Goal: Task Accomplishment & Management: Manage account settings

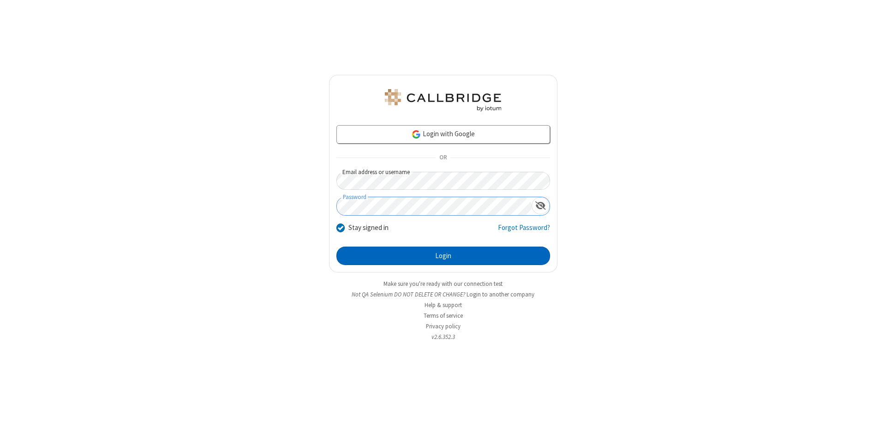
click at [443, 256] on button "Login" at bounding box center [443, 255] width 214 height 18
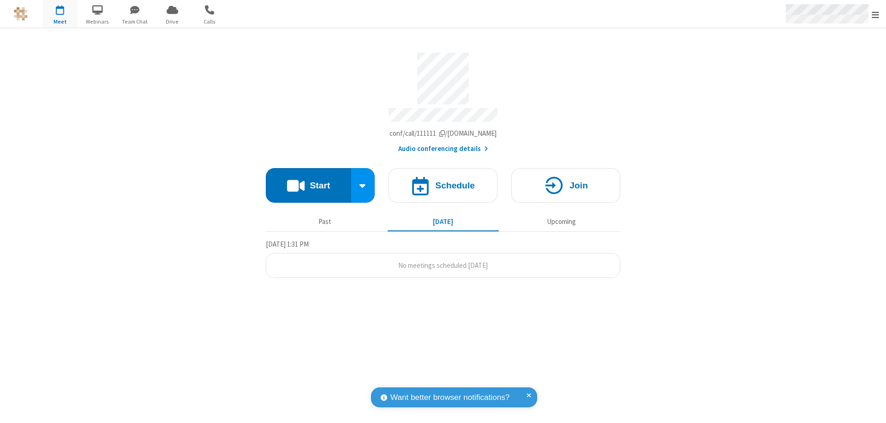
click at [875, 14] on span "Open menu" at bounding box center [874, 14] width 7 height 9
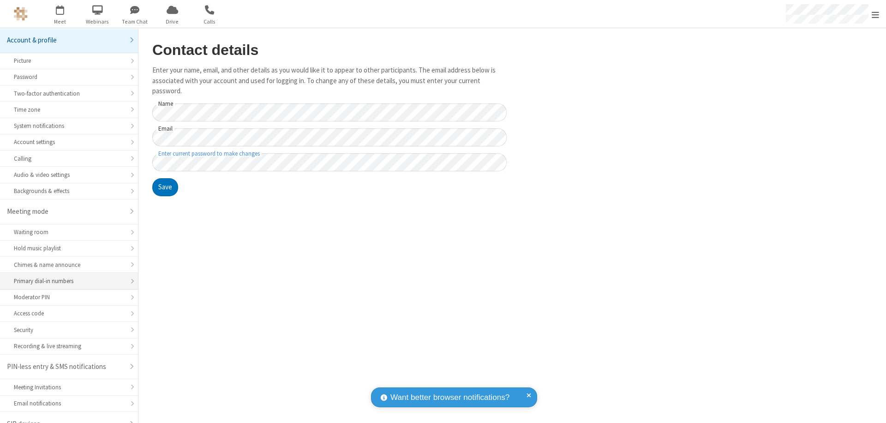
click at [66, 276] on div "Primary dial-in numbers" at bounding box center [69, 280] width 110 height 9
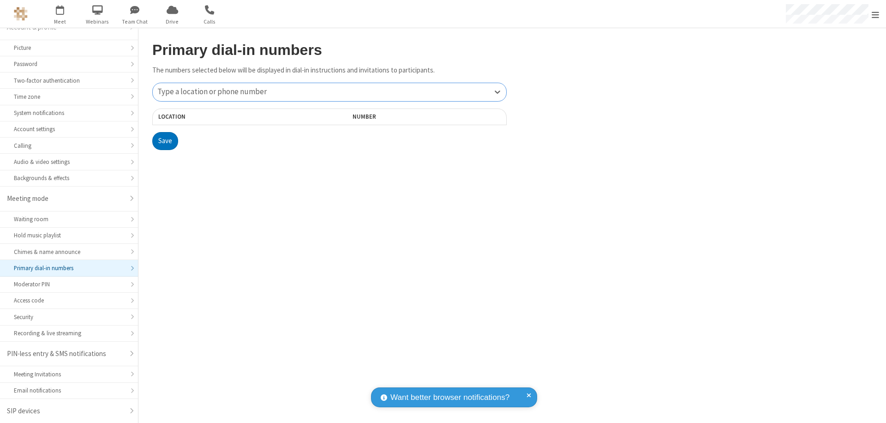
click at [329, 92] on div "Type a location or phone number" at bounding box center [329, 92] width 353 height 18
type input "[PHONE_NUMBER]"
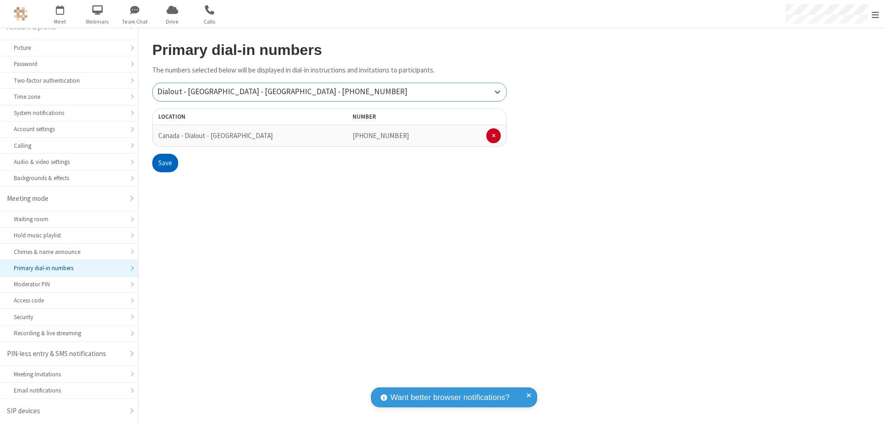
click at [165, 163] on button "Save" at bounding box center [165, 163] width 26 height 18
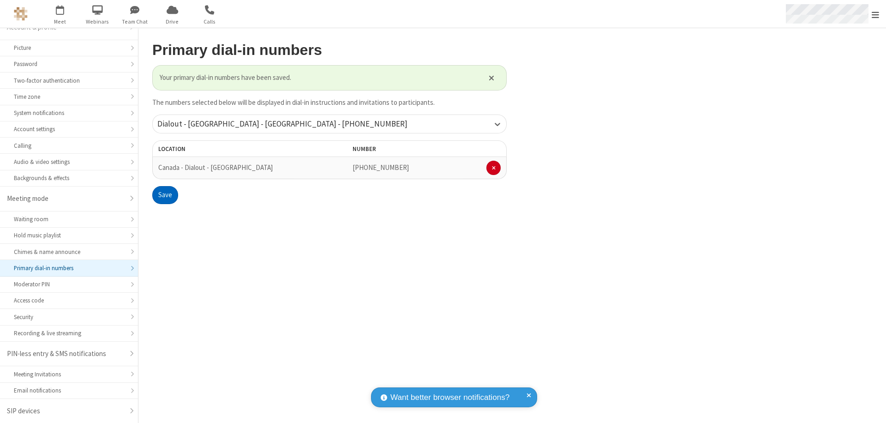
click at [875, 14] on span "Open menu" at bounding box center [874, 14] width 7 height 9
click at [60, 14] on span "button" at bounding box center [60, 10] width 35 height 16
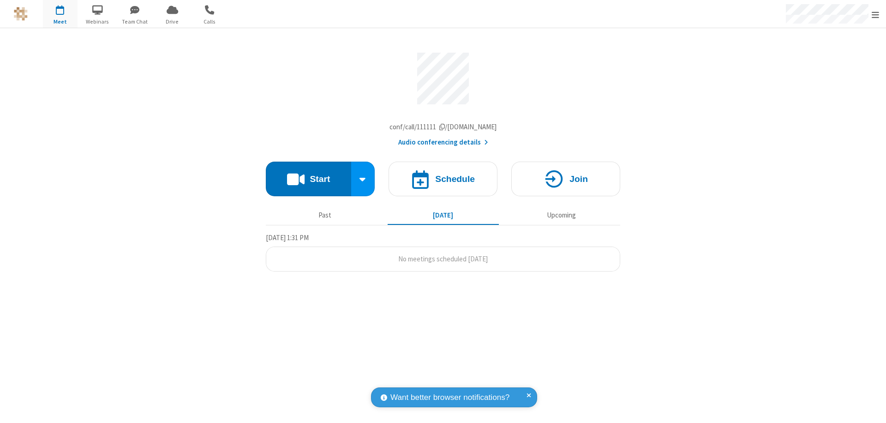
click at [308, 181] on button "Start" at bounding box center [308, 178] width 85 height 35
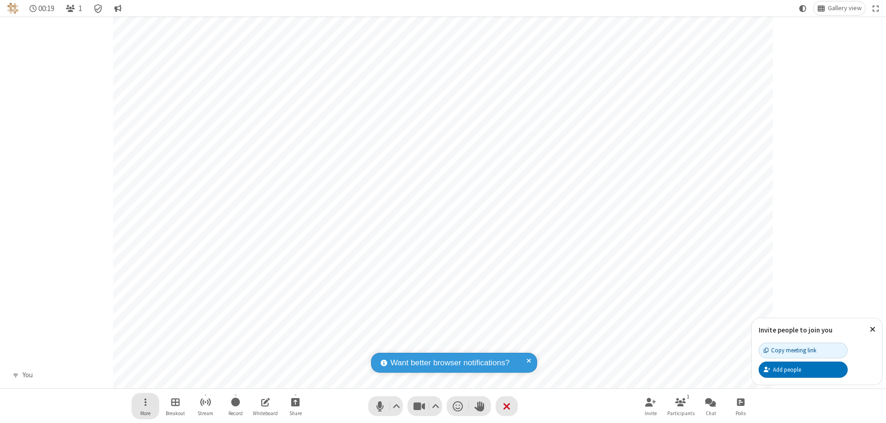
click at [145, 401] on span "Open menu" at bounding box center [145, 402] width 2 height 12
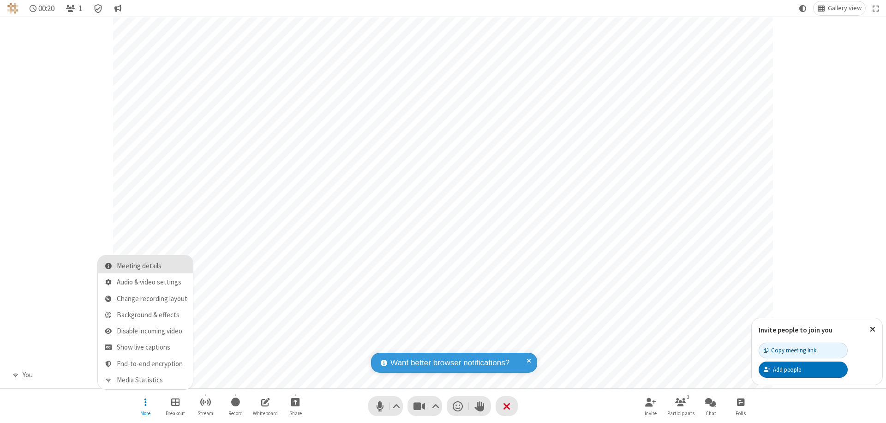
click at [152, 266] on span "Meeting details" at bounding box center [152, 266] width 71 height 8
